Goal: Feedback & Contribution: Leave review/rating

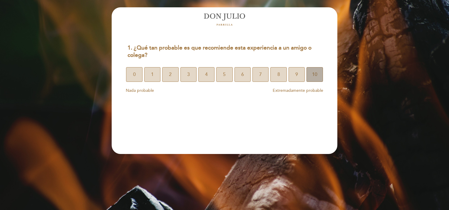
click at [321, 73] on button "10" at bounding box center [314, 74] width 16 height 15
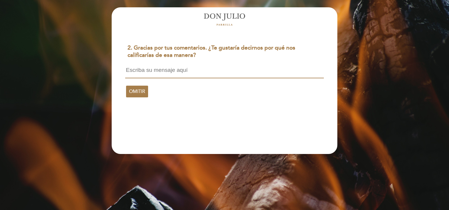
click at [193, 73] on textarea at bounding box center [224, 72] width 198 height 11
click at [177, 74] on textarea at bounding box center [224, 72] width 198 height 11
paste textarea "Excelente servicio, personal muy trabajador y bien capacitado. Tuve una experie…"
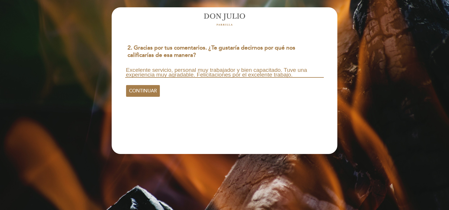
scroll to position [1, 0]
click at [315, 68] on textarea "Excelente servicio, personal muy trabajador y bien capacitado. Tuve una experie…" at bounding box center [224, 72] width 198 height 11
click at [248, 76] on textarea "Excelente servicio, personal muy trabajador y bien capacitado. Tuve una experie…" at bounding box center [224, 72] width 198 height 11
click at [282, 69] on textarea "Excelente servicio, personal muy trabajador y bien capacitado. Tuve una experie…" at bounding box center [224, 72] width 198 height 11
type textarea "Excelente servicio, personal muy trabajador y bien capacitado. Tuve una experie…"
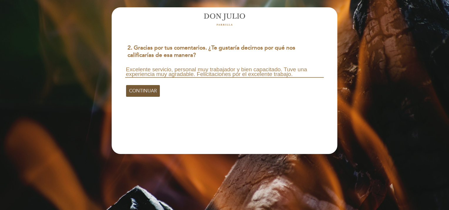
click at [141, 94] on span "CONTINUAR" at bounding box center [143, 91] width 28 height 16
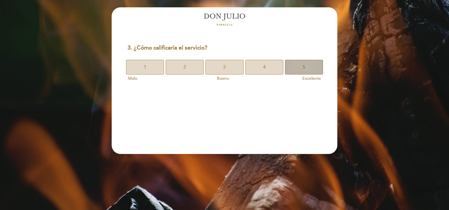
click at [306, 62] on button "5" at bounding box center [304, 67] width 38 height 15
click at [304, 72] on span "5" at bounding box center [303, 67] width 3 height 16
click at [301, 68] on button "5" at bounding box center [304, 67] width 38 height 15
click at [296, 66] on button "5" at bounding box center [304, 67] width 38 height 15
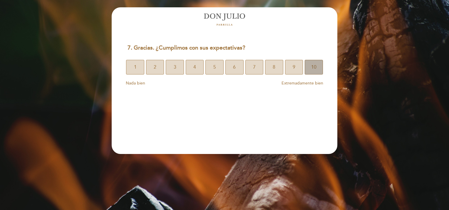
click at [307, 66] on button "10" at bounding box center [313, 67] width 18 height 15
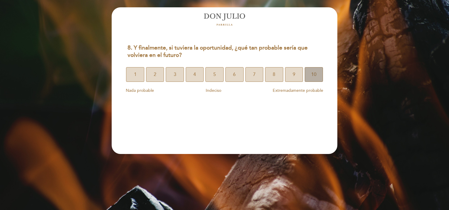
click at [317, 75] on button "10" at bounding box center [313, 74] width 18 height 15
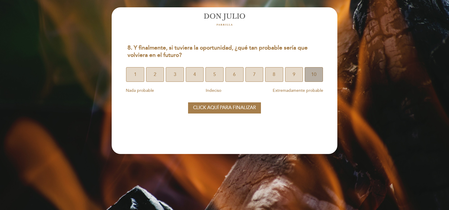
select select "pt"
